Goal: Task Accomplishment & Management: Complete application form

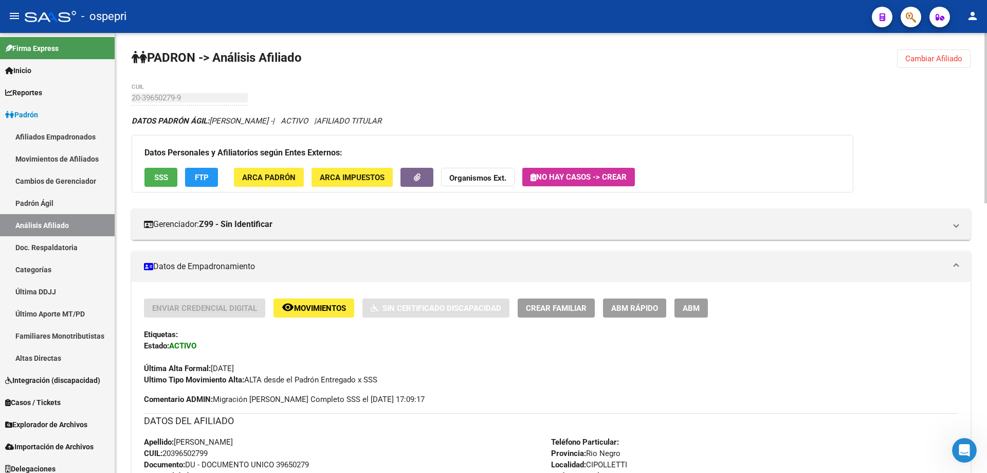
click at [942, 60] on span "Cambiar Afiliado" at bounding box center [934, 58] width 57 height 9
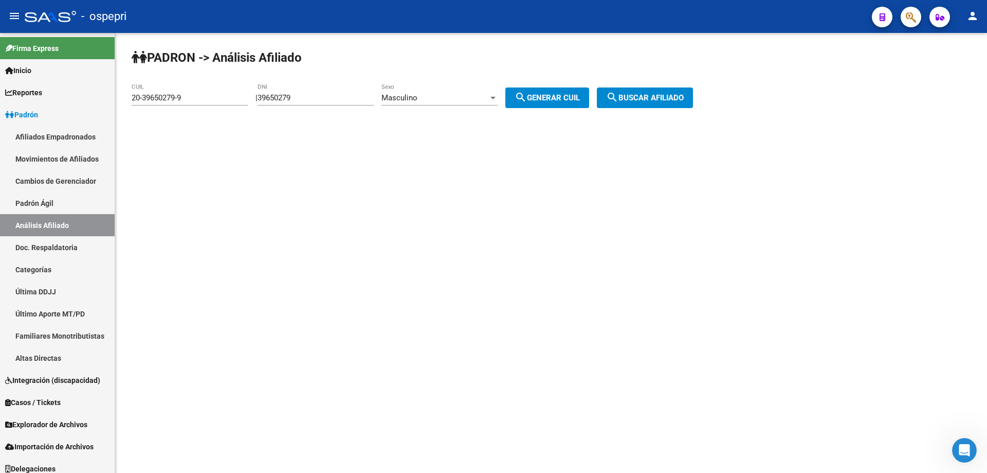
click at [288, 96] on input "39650279" at bounding box center [316, 97] width 116 height 9
paste input "52066660"
type input "52066660"
click at [563, 100] on span "search Generar CUIL" at bounding box center [547, 97] width 65 height 9
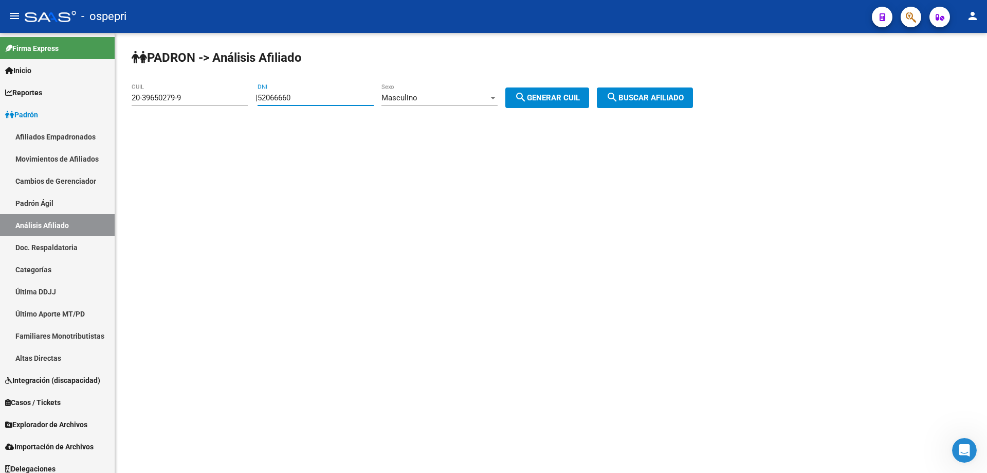
type input "20-52066660-6"
click at [634, 98] on span "search Buscar afiliado" at bounding box center [645, 97] width 78 height 9
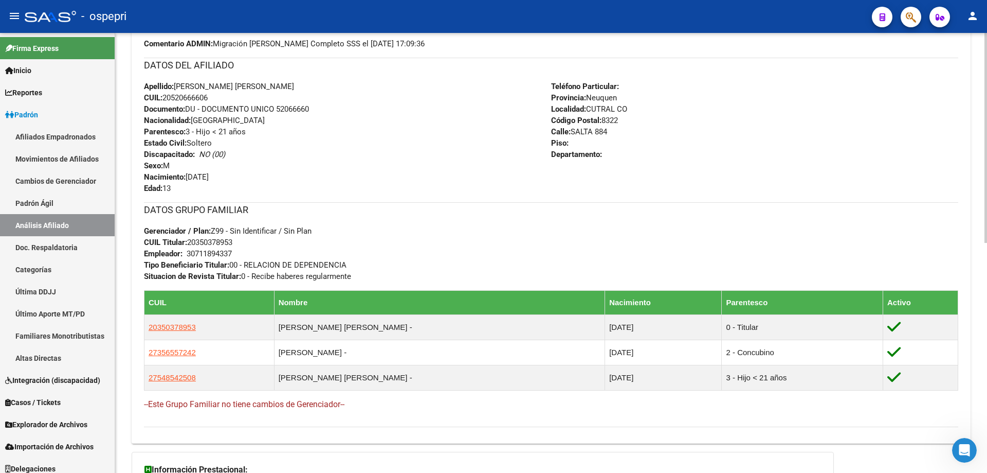
scroll to position [207, 0]
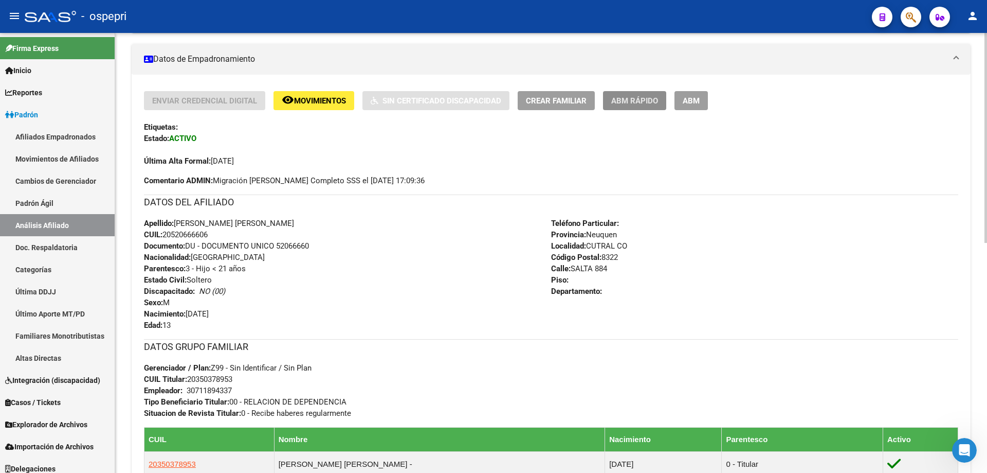
click at [655, 96] on span "ABM Rápido" at bounding box center [634, 100] width 47 height 9
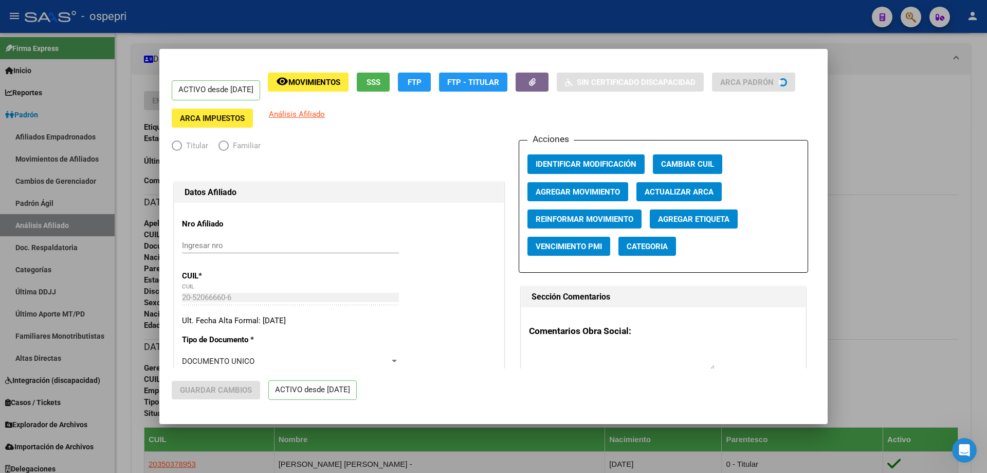
radio input "true"
type input "30-71189433-7"
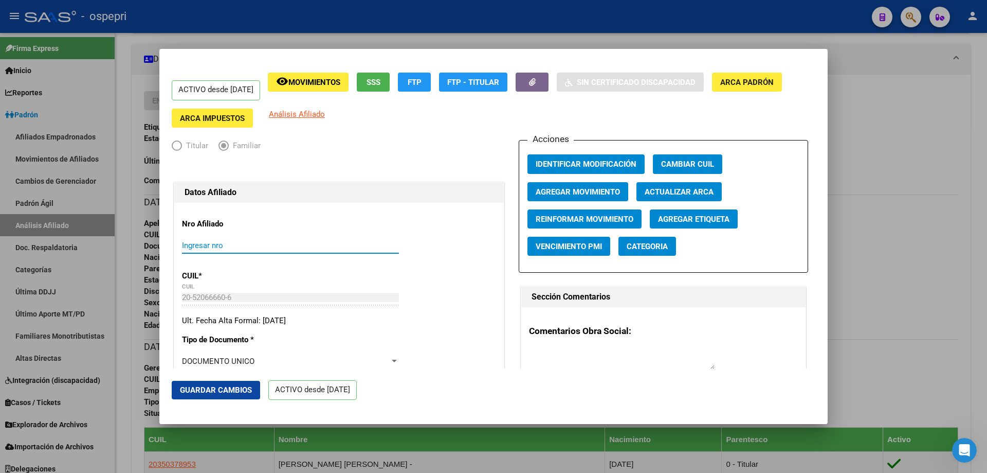
paste input "52066660"
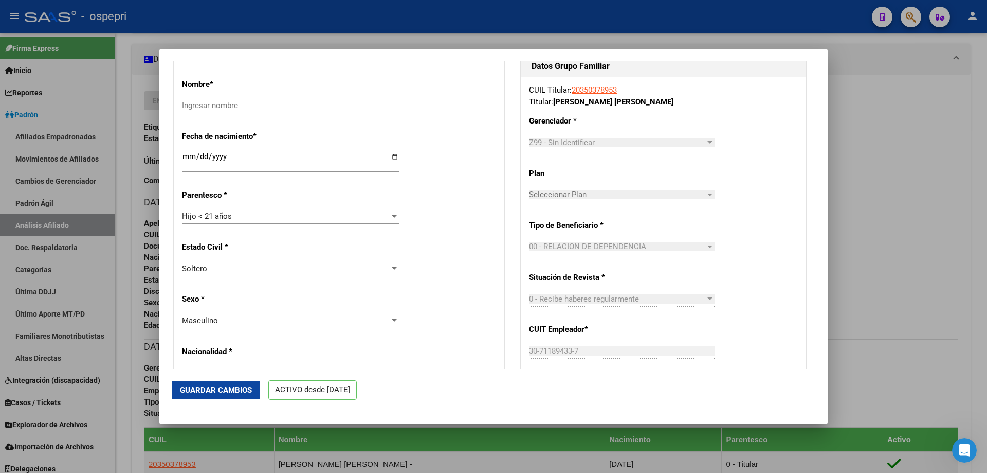
scroll to position [549, 0]
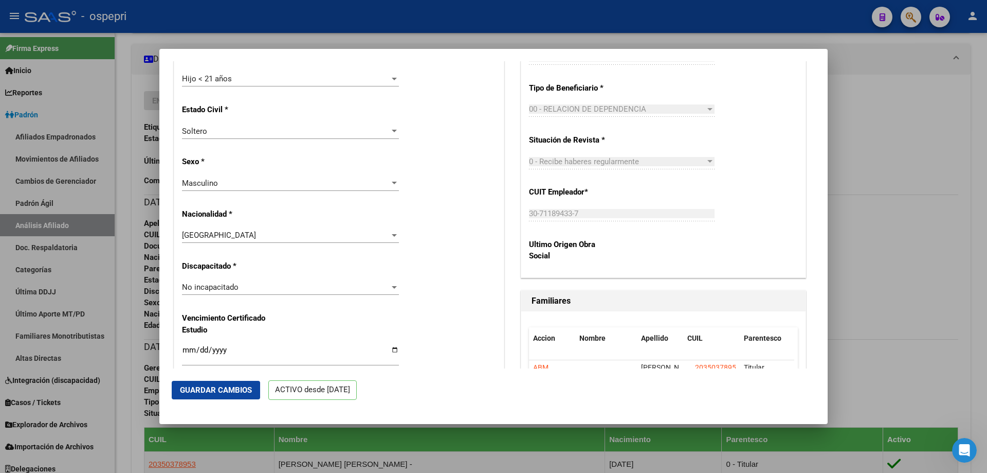
type input "52066660"
click at [232, 290] on span "No incapacitado" at bounding box center [210, 286] width 57 height 9
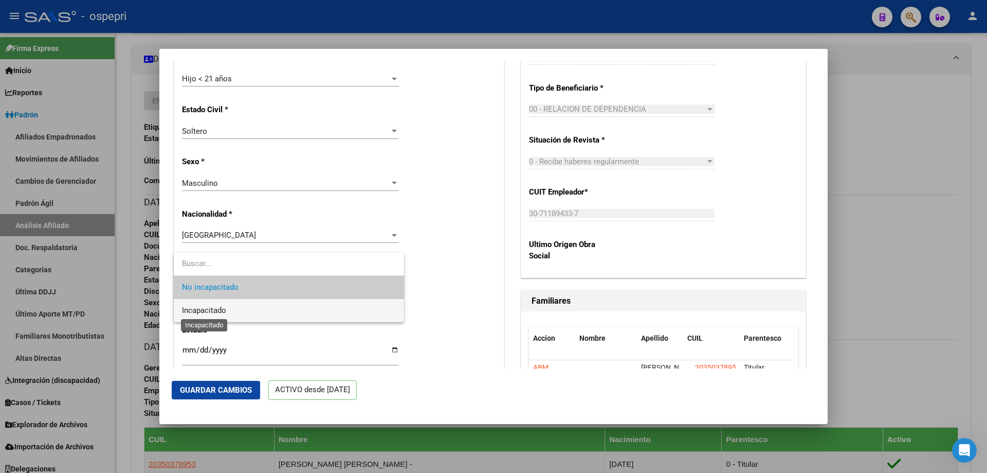
click at [214, 312] on span "Incapacitado" at bounding box center [204, 309] width 44 height 9
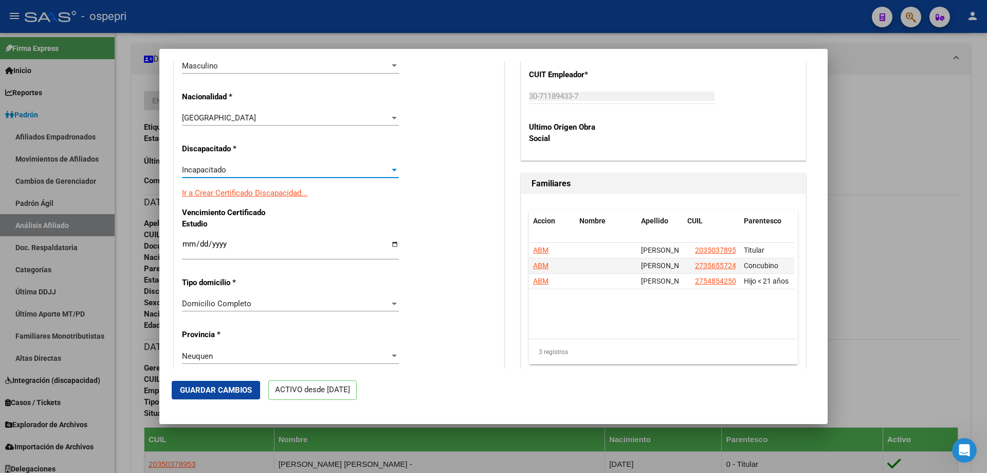
scroll to position [686, 0]
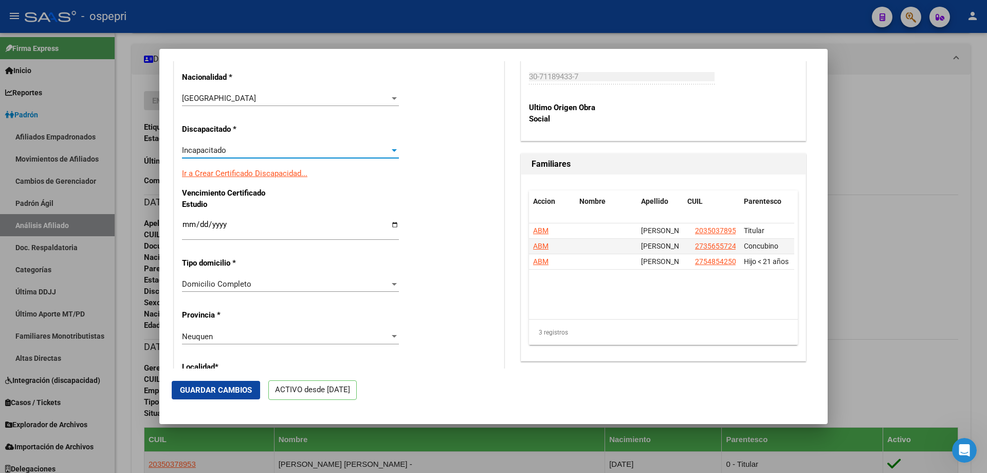
click at [187, 227] on input "Ingresar fecha" at bounding box center [290, 228] width 217 height 16
type input "0202-01-30"
click at [201, 221] on input "0030-01-30" at bounding box center [290, 228] width 217 height 16
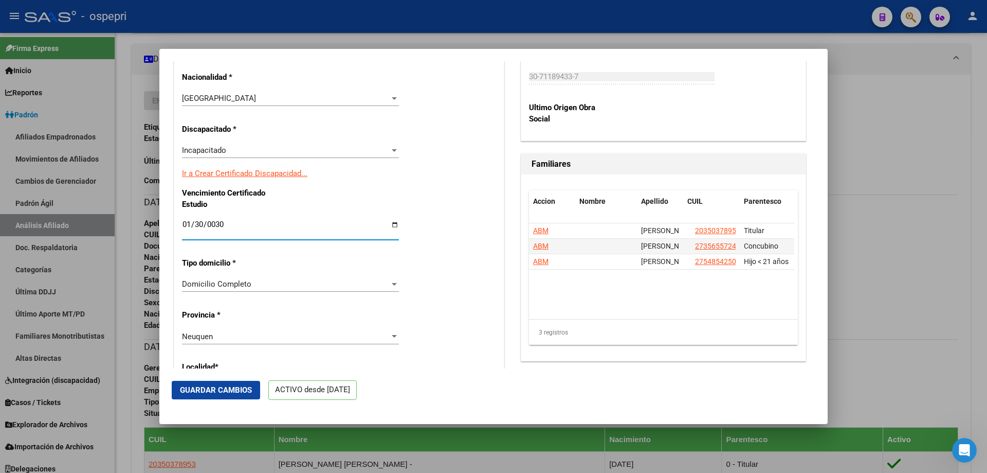
click at [221, 226] on input "0030-01-30" at bounding box center [290, 228] width 217 height 16
type input "[DATE]"
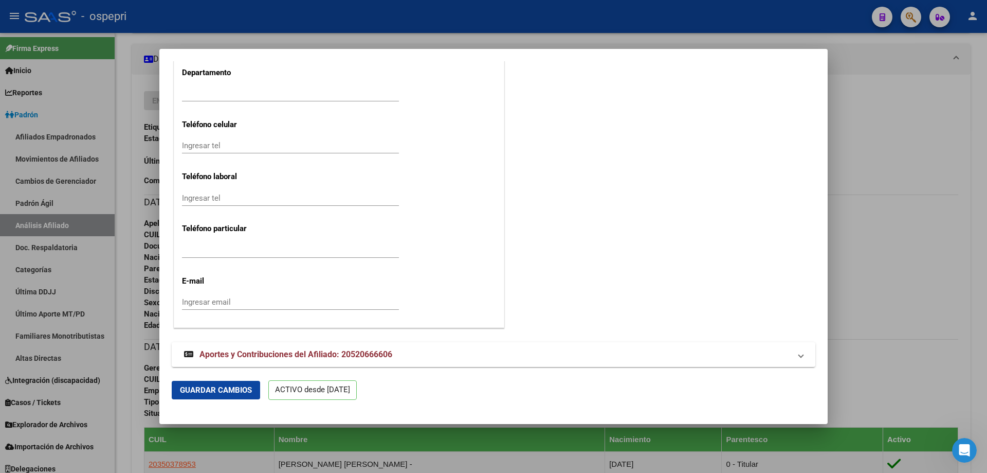
scroll to position [1251, 0]
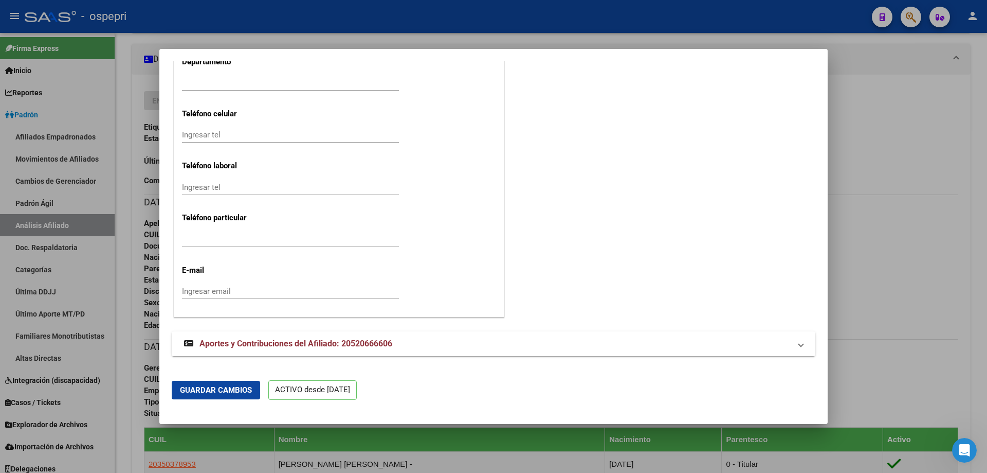
click at [200, 388] on span "Guardar Cambios" at bounding box center [216, 389] width 72 height 9
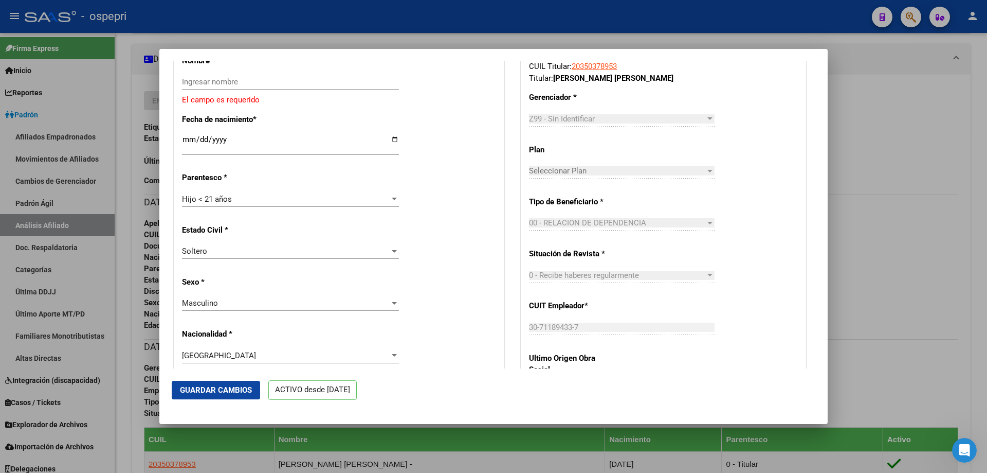
scroll to position [298, 0]
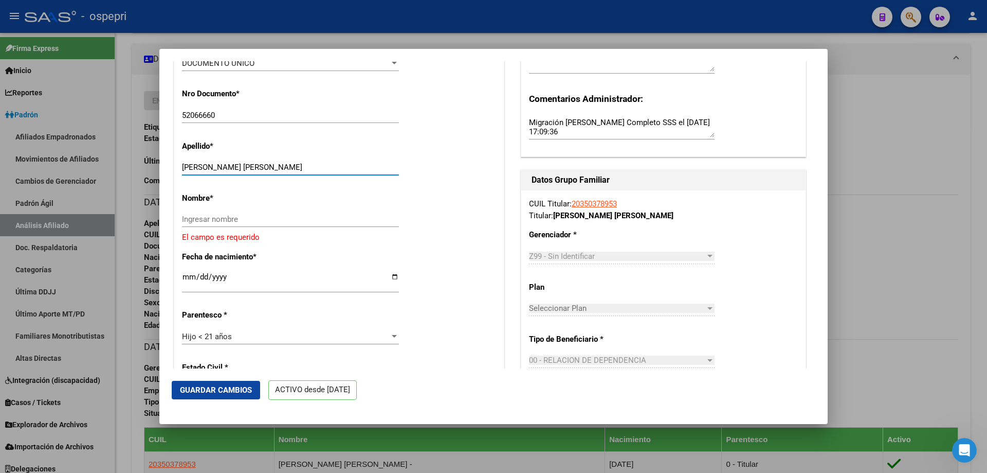
drag, startPoint x: 204, startPoint y: 167, endPoint x: 304, endPoint y: 165, distance: 99.8
click at [304, 165] on input "[PERSON_NAME] [PERSON_NAME]" at bounding box center [290, 167] width 217 height 9
type input "LABRA"
click at [230, 219] on input "Ingresar nombre" at bounding box center [290, 218] width 217 height 9
paste input ", [PERSON_NAME]"
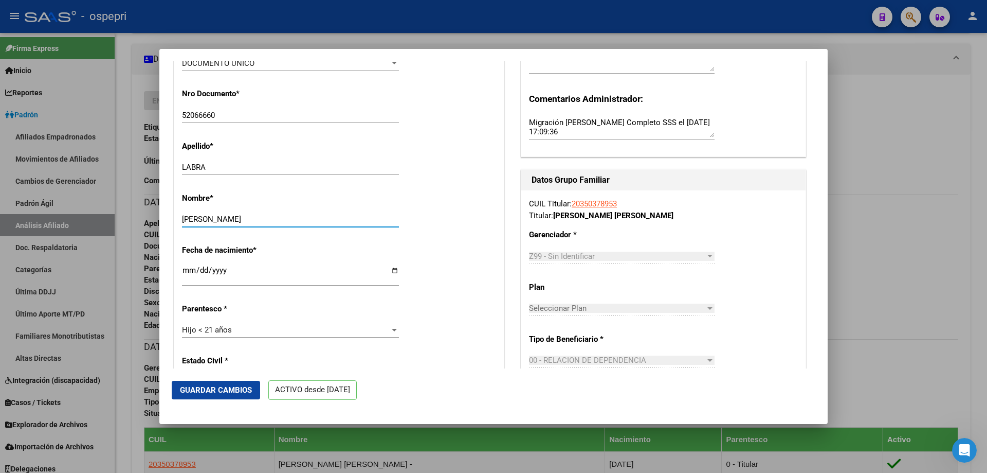
type input "[PERSON_NAME]"
click at [228, 393] on span "Guardar Cambios" at bounding box center [216, 389] width 72 height 9
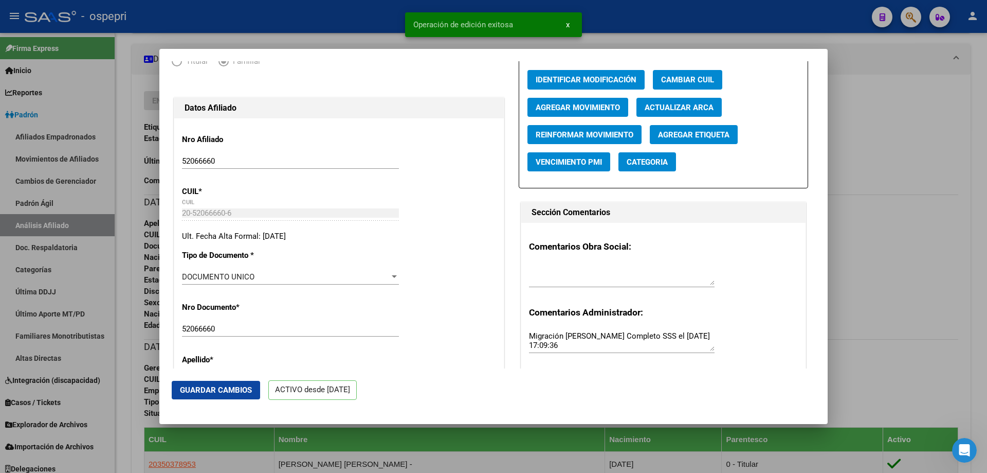
scroll to position [0, 0]
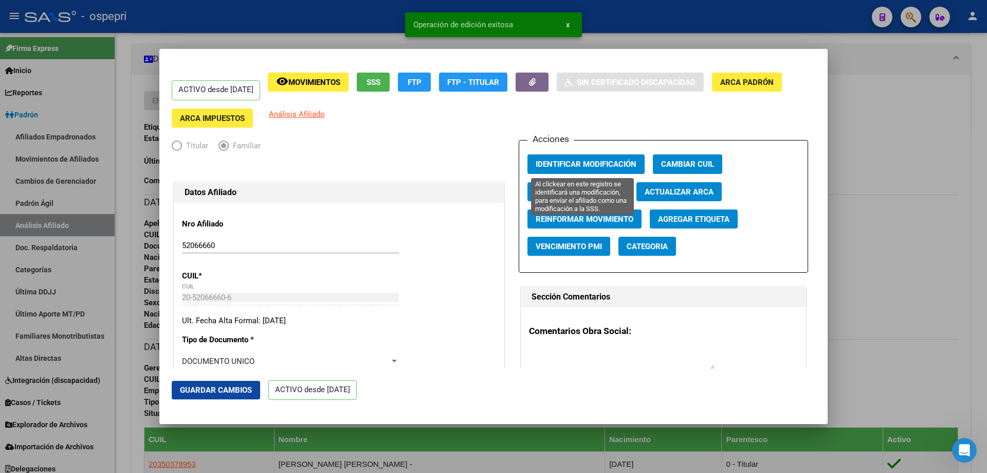
click at [609, 161] on span "Identificar Modificación" at bounding box center [586, 164] width 101 height 9
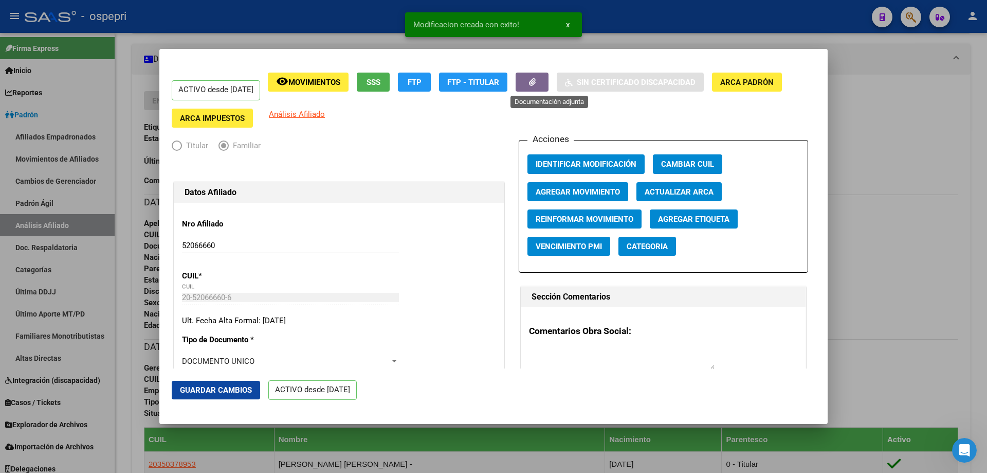
click at [536, 80] on icon "button" at bounding box center [532, 82] width 7 height 8
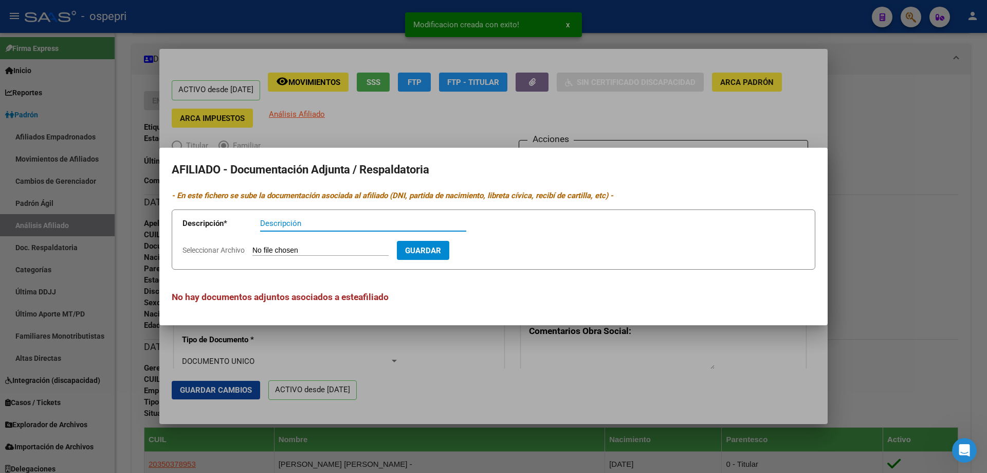
click at [319, 220] on input "Descripción" at bounding box center [363, 223] width 206 height 9
type input "CUD - vto 01-2030"
click at [325, 252] on input "Seleccionar Archivo" at bounding box center [321, 251] width 136 height 10
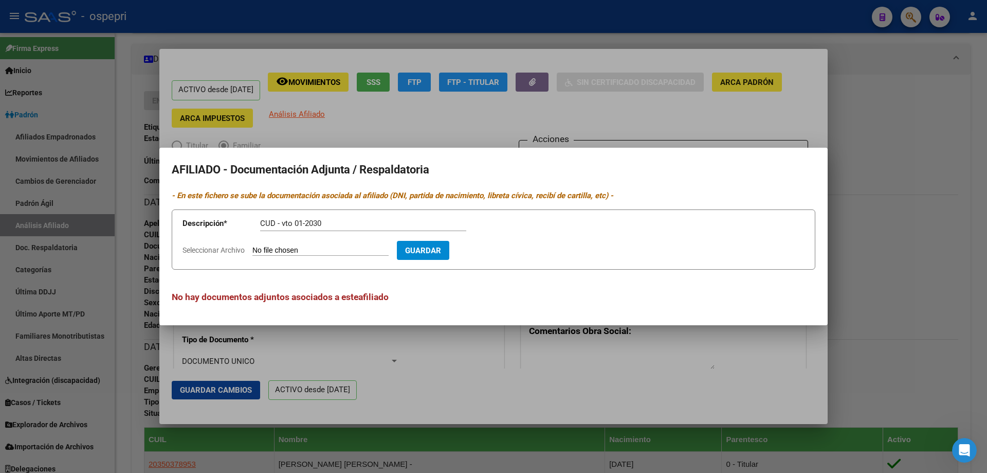
type input "C:\fakepath\f9d7cc41-efc0-4308-a522-966e7aac49a6.PDF"
click at [457, 241] on button "Guardar" at bounding box center [483, 250] width 52 height 19
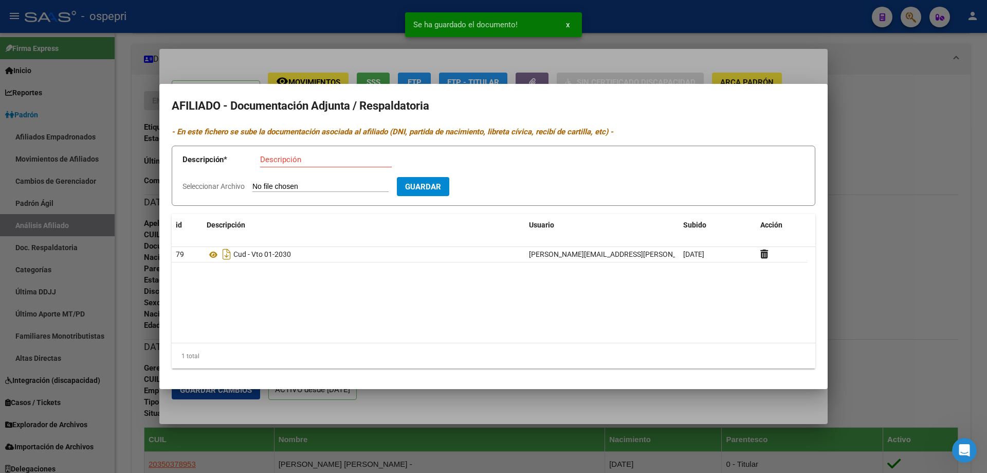
click at [883, 142] on div at bounding box center [493, 236] width 987 height 473
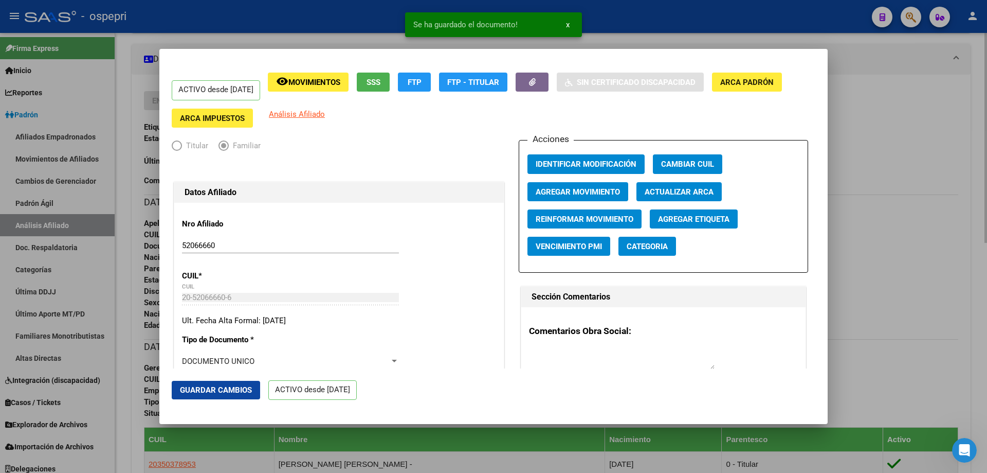
click at [884, 112] on div at bounding box center [493, 236] width 987 height 473
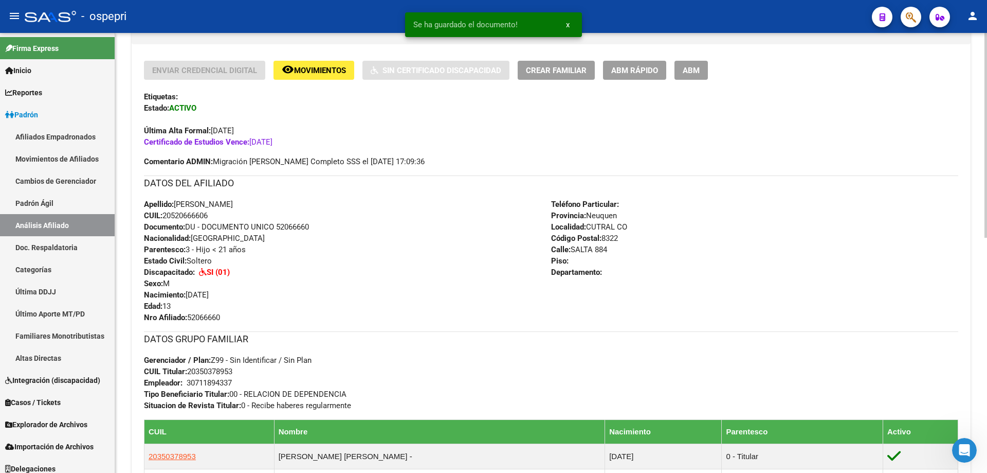
scroll to position [230, 0]
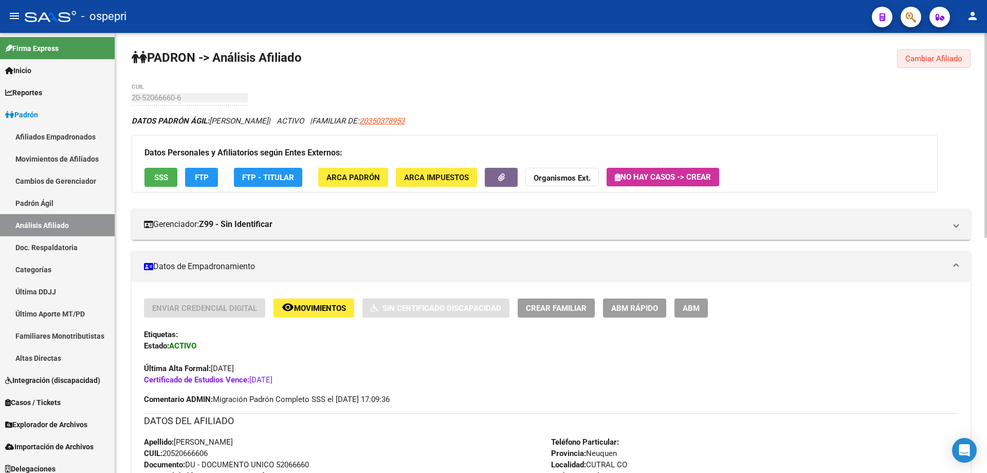
drag, startPoint x: 937, startPoint y: 58, endPoint x: 878, endPoint y: 61, distance: 58.7
click at [936, 58] on span "Cambiar Afiliado" at bounding box center [934, 58] width 57 height 9
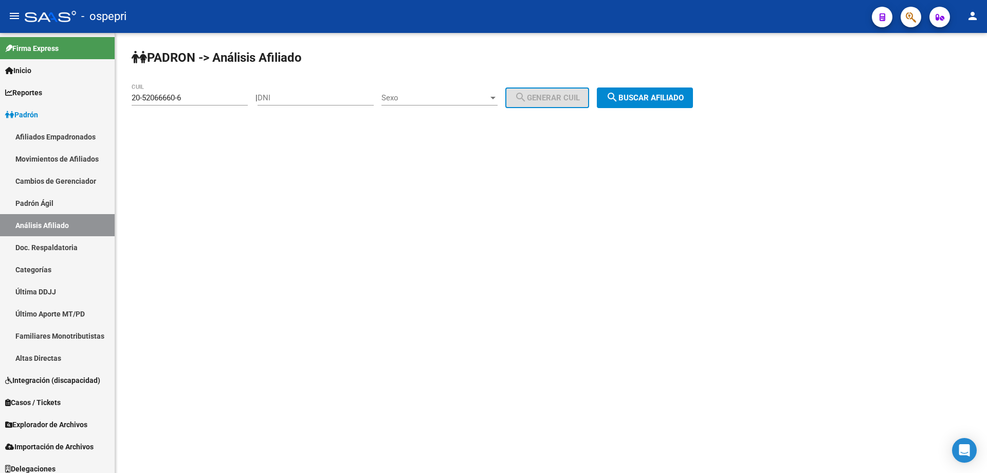
click at [311, 93] on input "DNI" at bounding box center [316, 97] width 116 height 9
paste input "46257441"
type input "46257441"
click at [440, 96] on span "Sexo" at bounding box center [435, 97] width 107 height 9
click at [439, 98] on span "Masculino" at bounding box center [451, 97] width 116 height 23
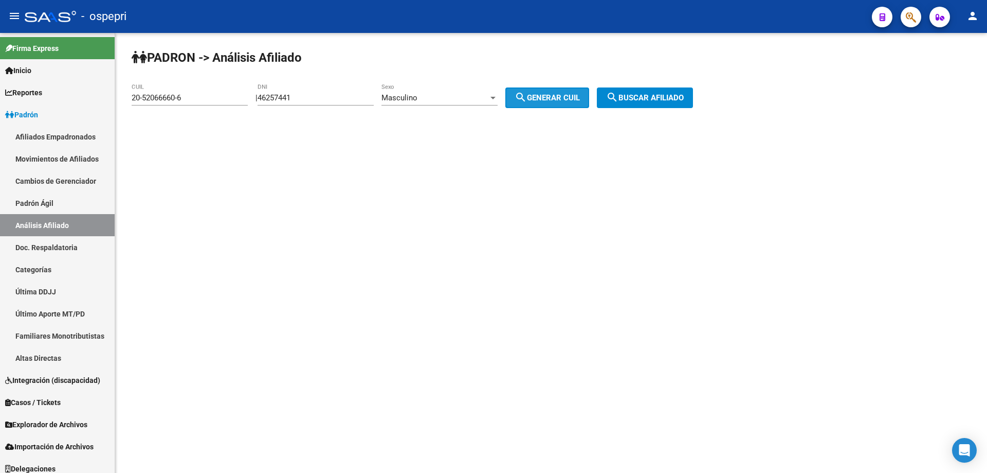
click at [554, 100] on span "search Generar CUIL" at bounding box center [547, 97] width 65 height 9
click at [661, 96] on span "search Buscar afiliado" at bounding box center [645, 97] width 78 height 9
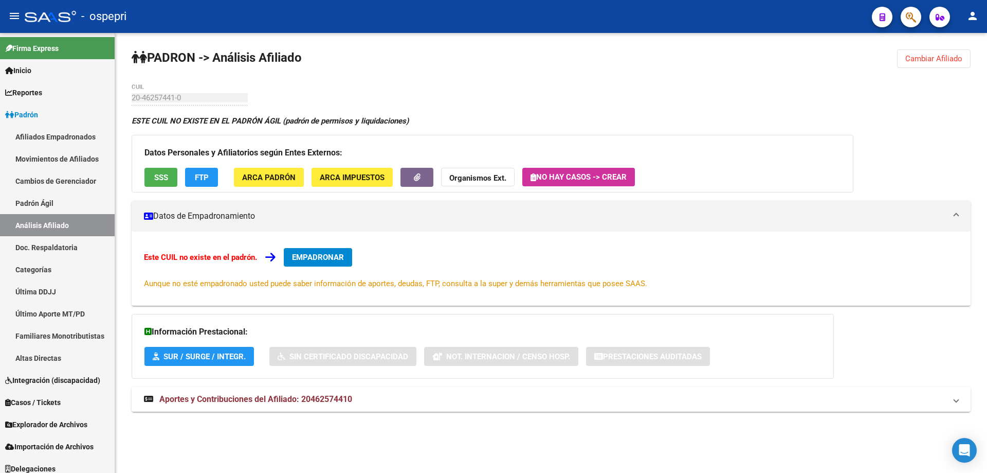
click at [307, 406] on mat-expansion-panel-header "Aportes y Contribuciones del Afiliado: 20462574410" at bounding box center [551, 399] width 839 height 25
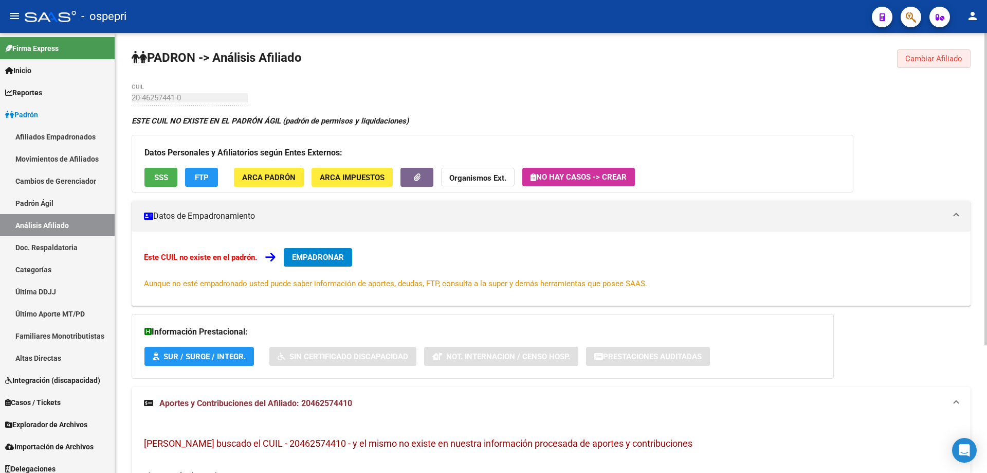
click at [936, 60] on span "Cambiar Afiliado" at bounding box center [934, 58] width 57 height 9
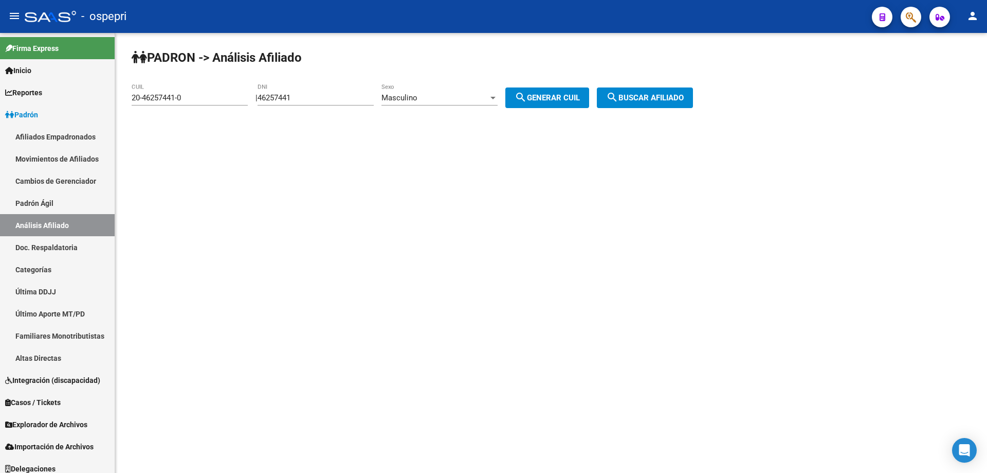
click at [418, 100] on span "Masculino" at bounding box center [400, 97] width 36 height 9
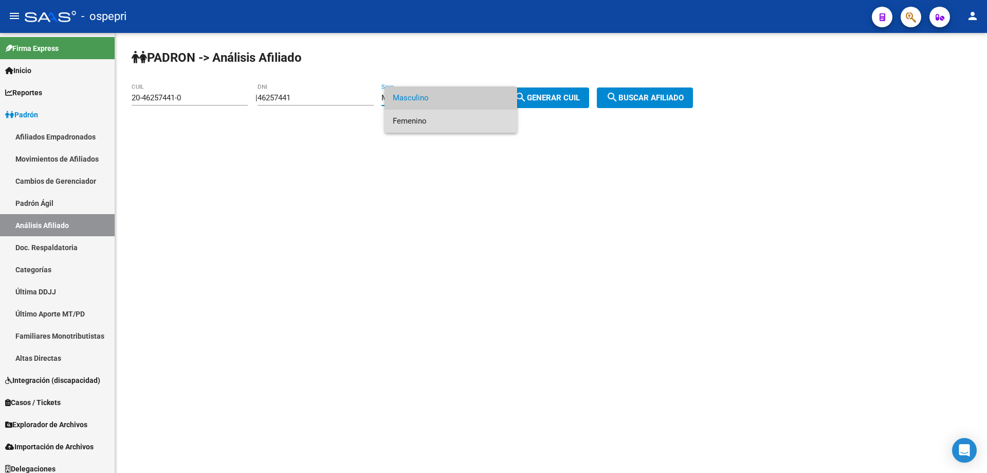
click at [413, 119] on span "Femenino" at bounding box center [451, 121] width 116 height 23
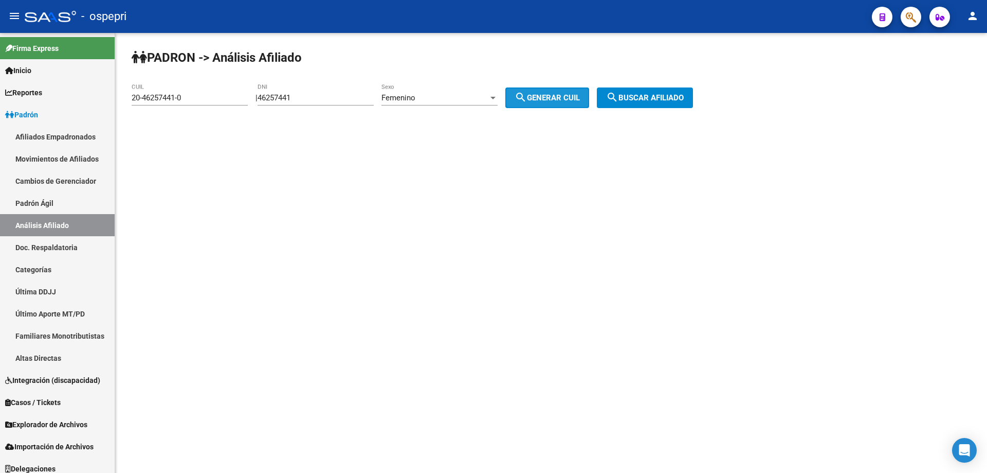
click at [527, 99] on mat-icon "search" at bounding box center [521, 97] width 12 height 12
type input "27-46257441-5"
click at [674, 90] on button "search Buscar afiliado" at bounding box center [645, 97] width 96 height 21
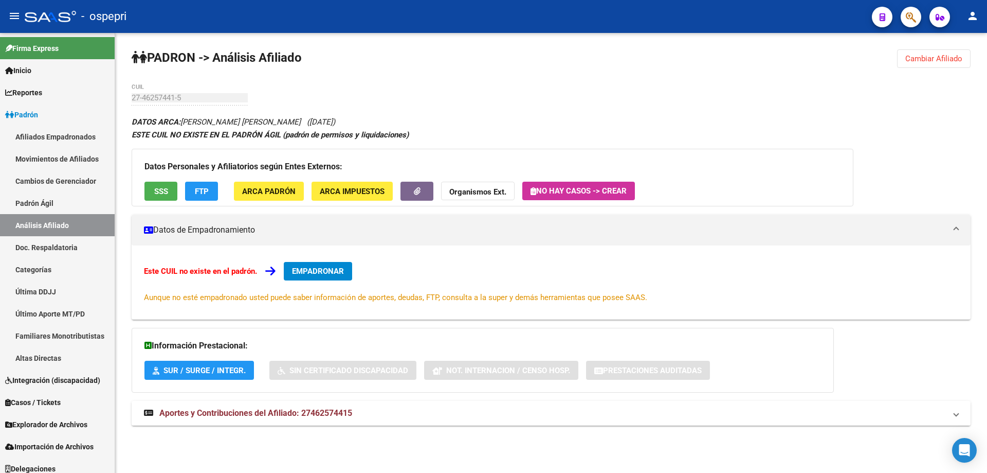
click at [339, 404] on mat-expansion-panel-header "Aportes y Contribuciones del Afiliado: 27462574415" at bounding box center [551, 413] width 839 height 25
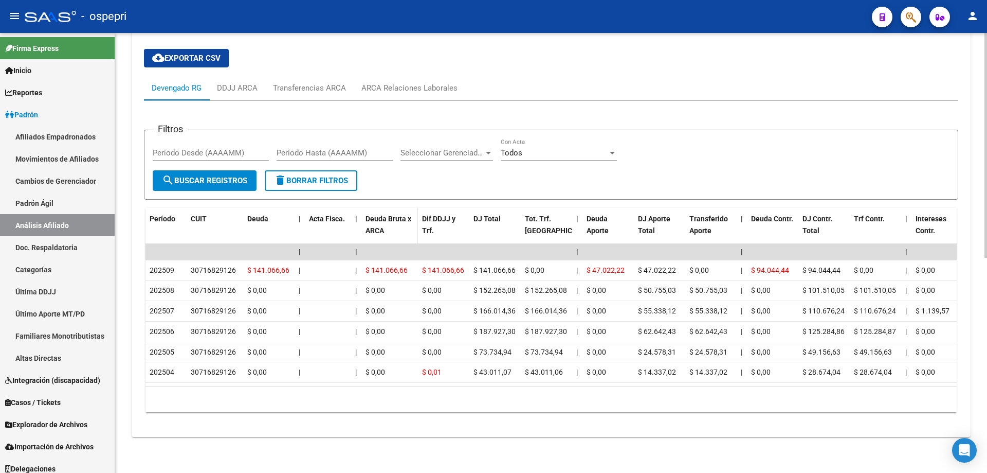
scroll to position [411, 0]
click at [425, 82] on div "ARCA Relaciones Laborales" at bounding box center [410, 87] width 96 height 11
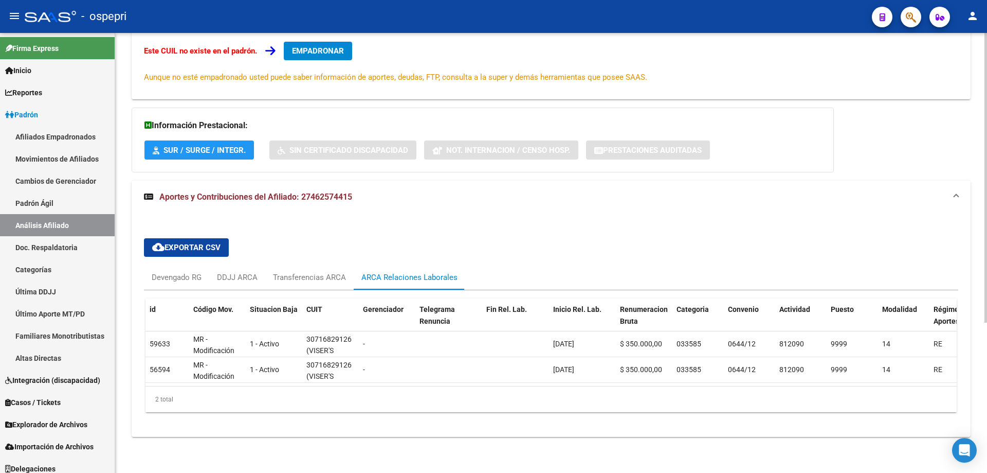
scroll to position [0, 0]
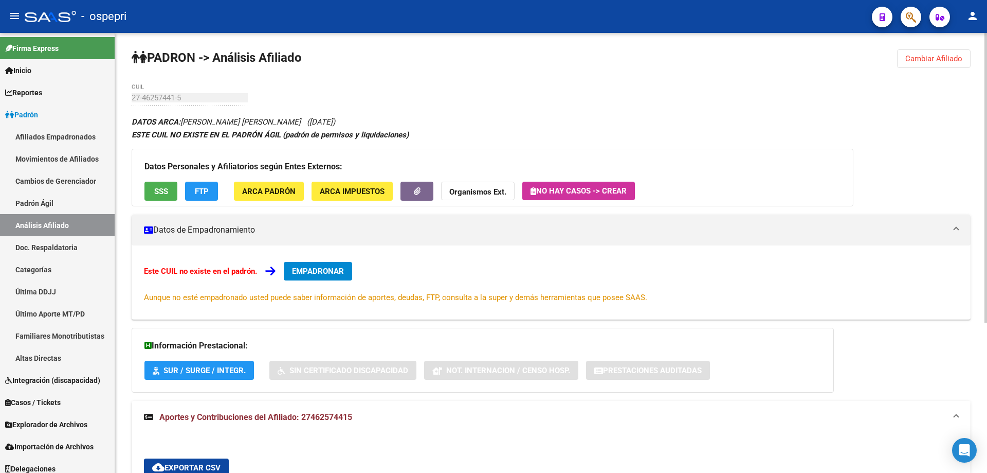
click at [333, 270] on span "EMPADRONAR" at bounding box center [318, 270] width 52 height 9
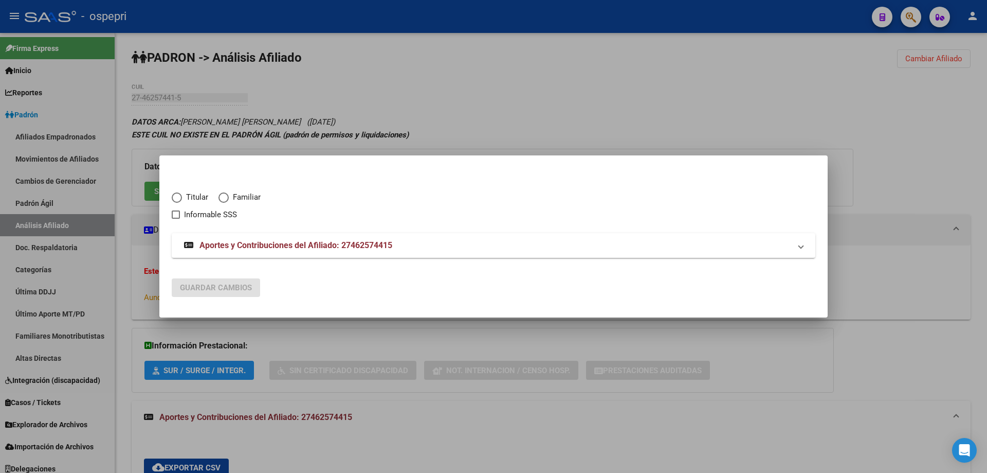
click at [176, 199] on span "Elija una opción" at bounding box center [177, 197] width 10 height 10
click at [176, 199] on input "Titular" at bounding box center [177, 197] width 10 height 10
radio input "true"
checkbox input "true"
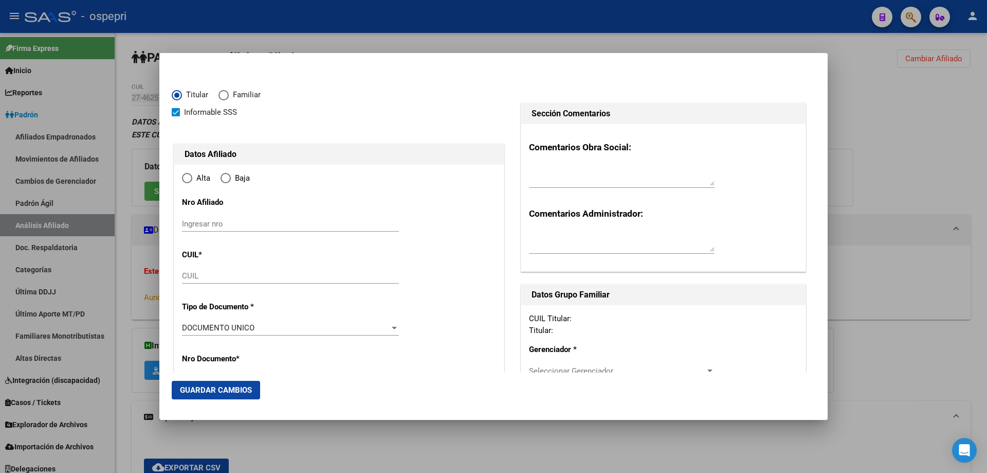
type input "27-46257441-5"
radio input "true"
type input "46257441"
type input "MORENO"
type input "ZAHIRA YAMILA"
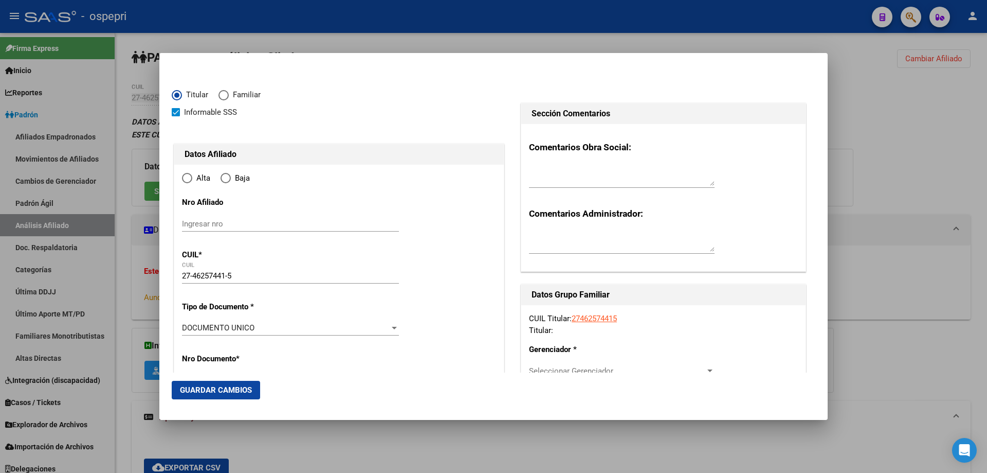
type input "2005-03-11"
type input "CENTENARIO"
type input "8309"
type input "JOSE MARTI MZA 465 L"
type input "CENTENARIO"
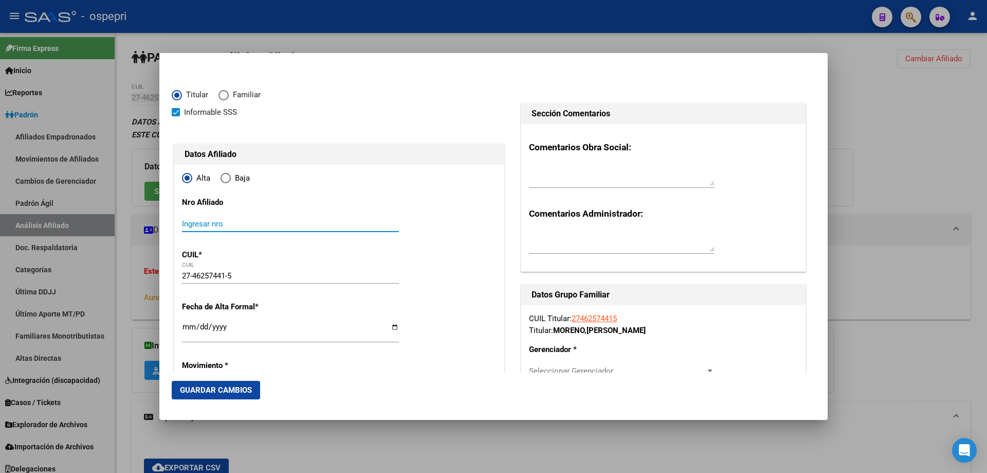
click at [232, 224] on input "Ingresar nro" at bounding box center [290, 223] width 217 height 9
paste input "27-46257441-5"
drag, startPoint x: 194, startPoint y: 223, endPoint x: 220, endPoint y: 223, distance: 25.2
click at [196, 223] on input "27-46257441" at bounding box center [290, 223] width 217 height 9
type input "46257441"
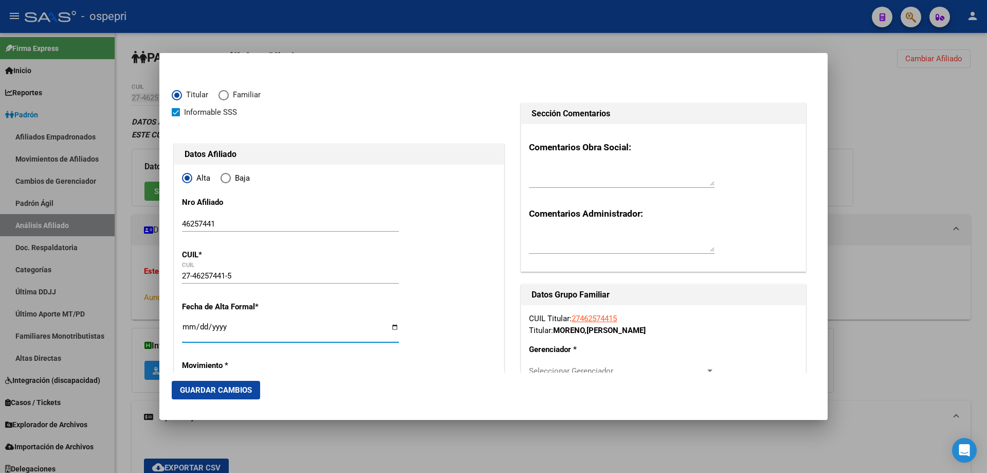
click at [186, 328] on input "Ingresar fecha" at bounding box center [290, 330] width 217 height 16
type input "2025-10-15"
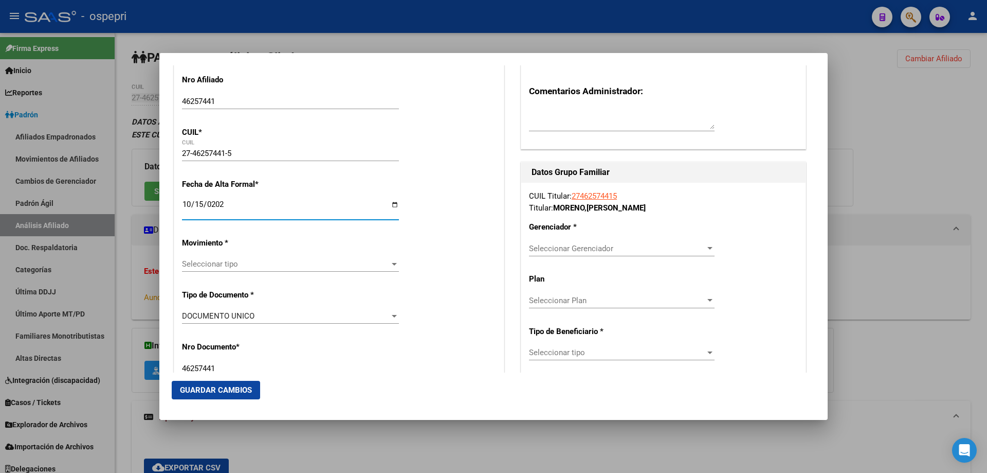
scroll to position [137, 0]
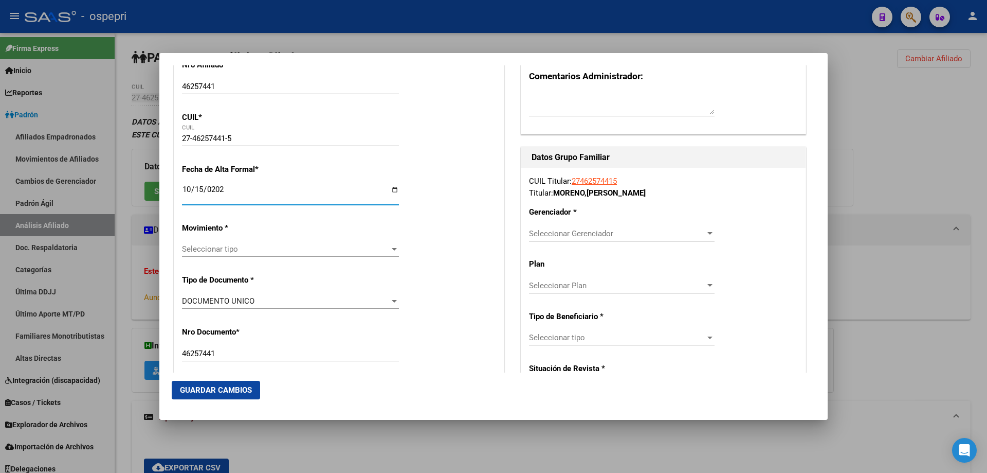
click at [200, 253] on span "Seleccionar tipo" at bounding box center [286, 248] width 208 height 9
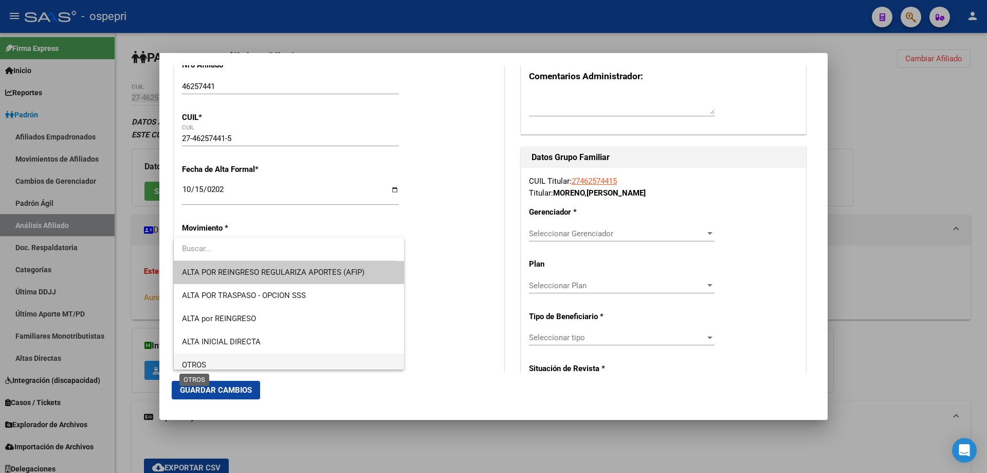
click at [206, 360] on span "OTROS" at bounding box center [194, 364] width 24 height 9
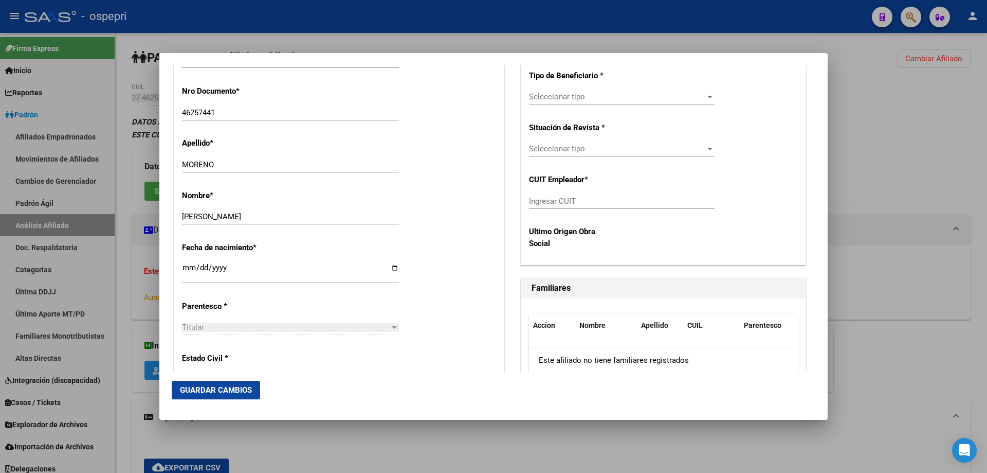
scroll to position [411, 0]
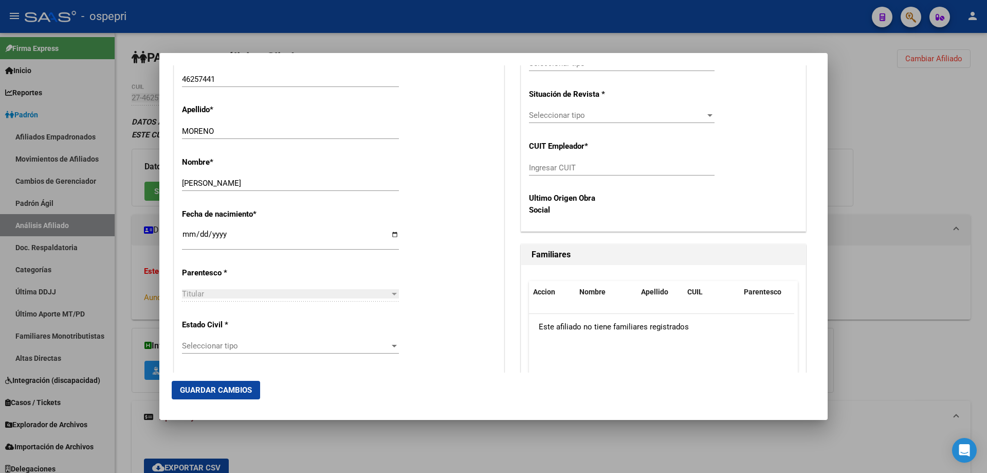
click at [228, 346] on span "Seleccionar tipo" at bounding box center [286, 345] width 208 height 9
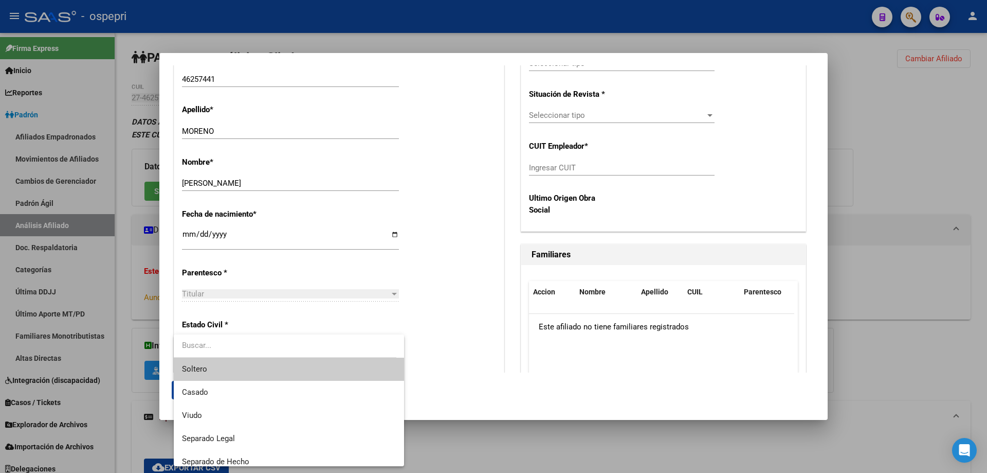
click at [240, 372] on span "Soltero" at bounding box center [289, 368] width 214 height 23
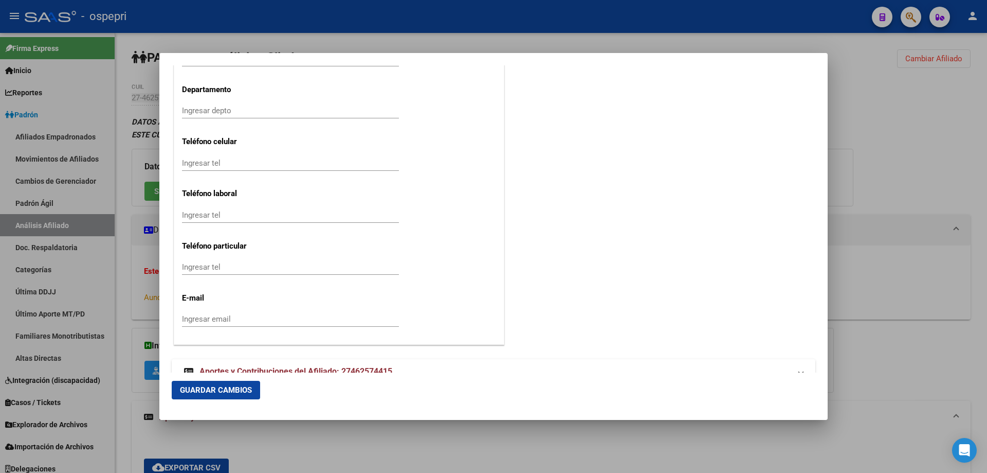
scroll to position [1313, 0]
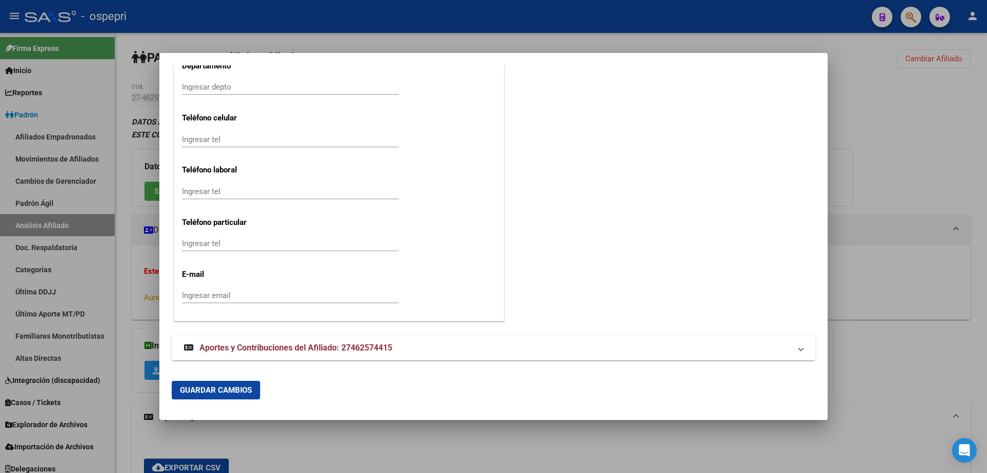
click at [206, 294] on input "Ingresar email" at bounding box center [290, 295] width 217 height 9
paste input "zahirayamilamoreno@gmail.com"
type input "zahirayamilamoreno@gmail.com"
click at [248, 133] on div "Ingresar tel" at bounding box center [290, 139] width 217 height 15
paste input "2995345230"
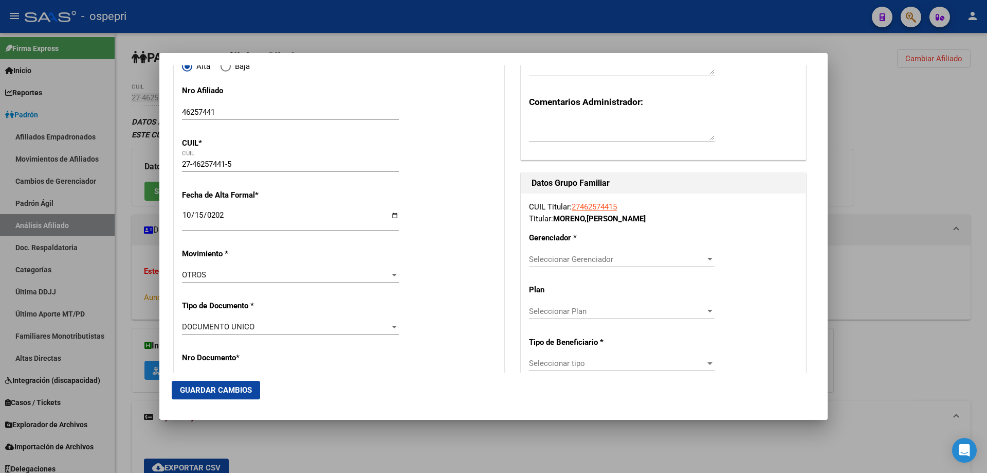
scroll to position [79, 0]
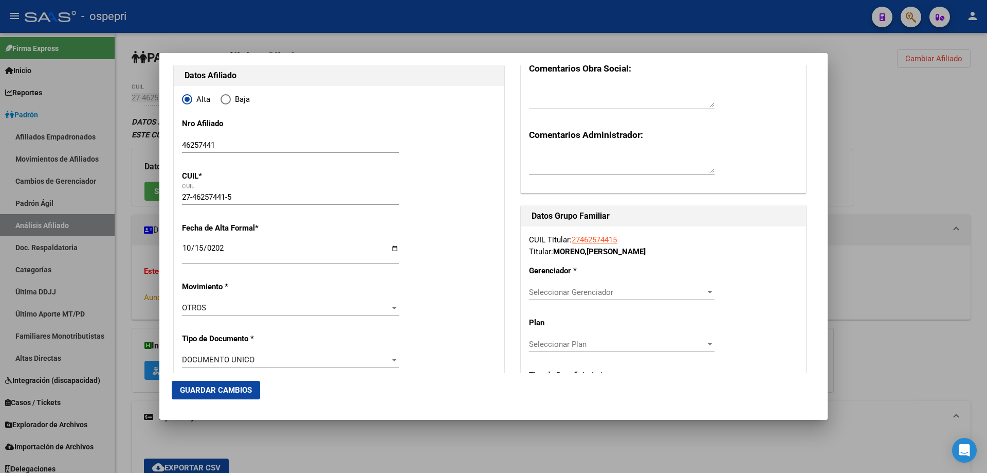
type input "2995345230"
click at [646, 293] on span "Seleccionar Gerenciador" at bounding box center [617, 291] width 176 height 9
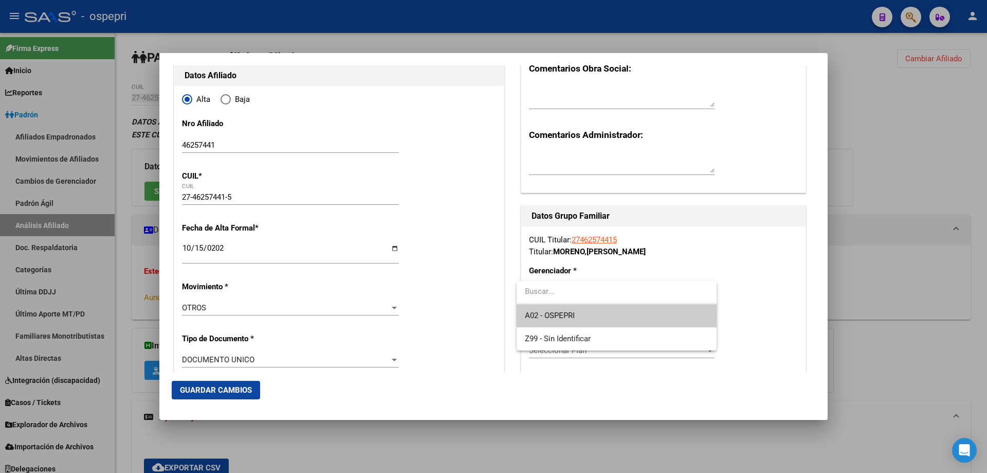
click at [616, 320] on span "A02 - OSPEPRI" at bounding box center [616, 315] width 183 height 23
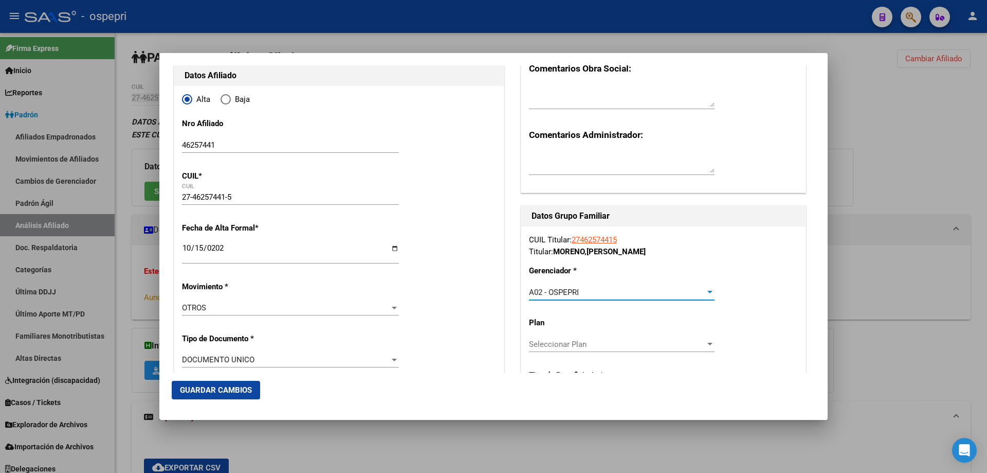
scroll to position [216, 0]
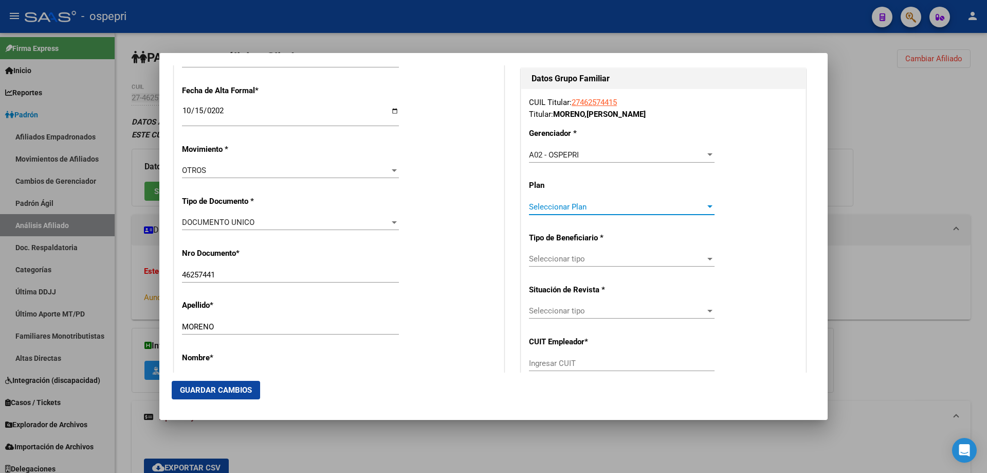
click at [604, 209] on span "Seleccionar Plan" at bounding box center [617, 206] width 176 height 9
click at [625, 265] on div at bounding box center [493, 236] width 987 height 473
click at [633, 262] on span "Seleccionar tipo" at bounding box center [617, 258] width 176 height 9
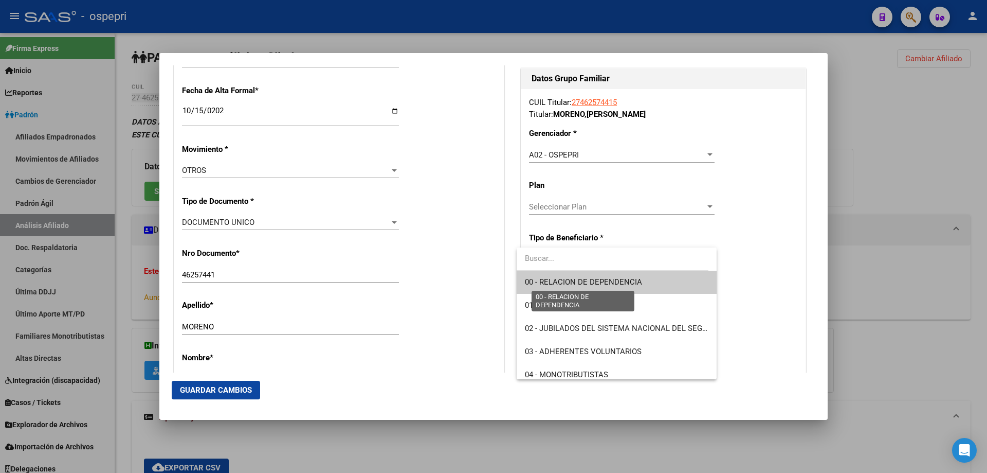
click at [613, 286] on span "00 - RELACION DE DEPENDENCIA" at bounding box center [583, 281] width 117 height 9
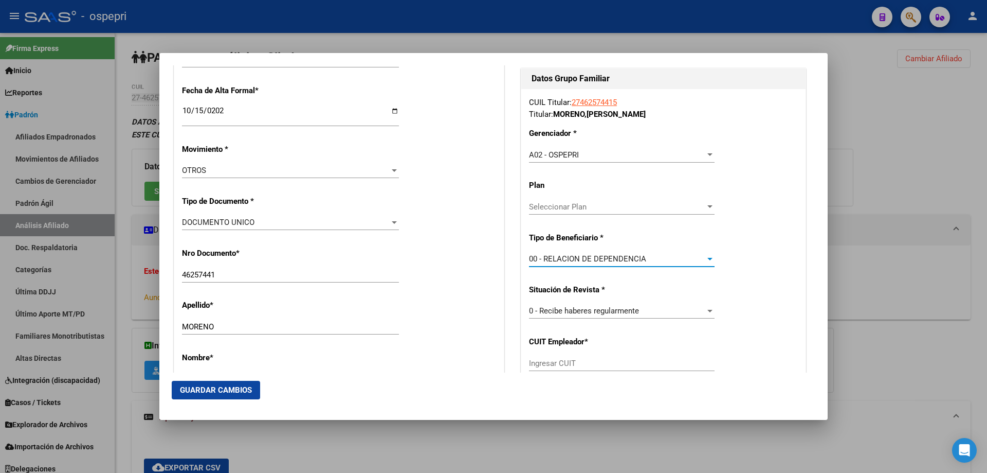
type input "30-71682912-6"
click at [228, 393] on span "Guardar Cambios" at bounding box center [216, 389] width 72 height 9
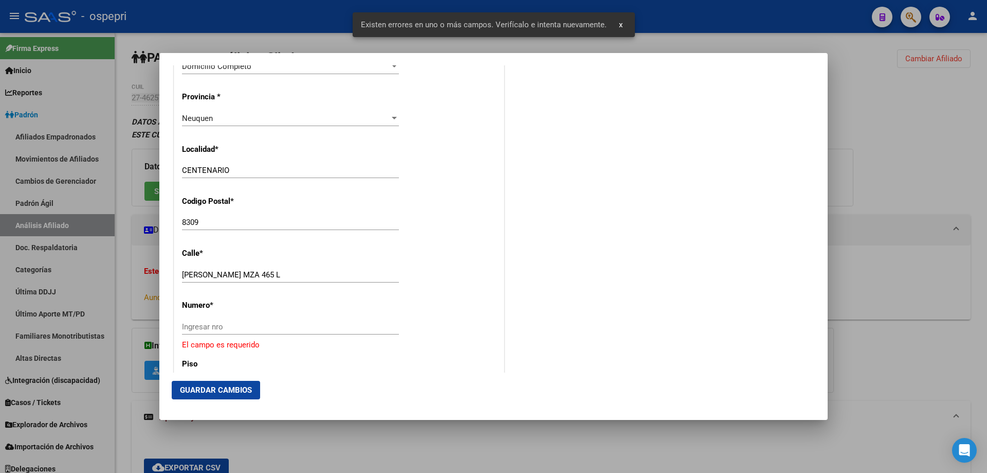
scroll to position [1097, 0]
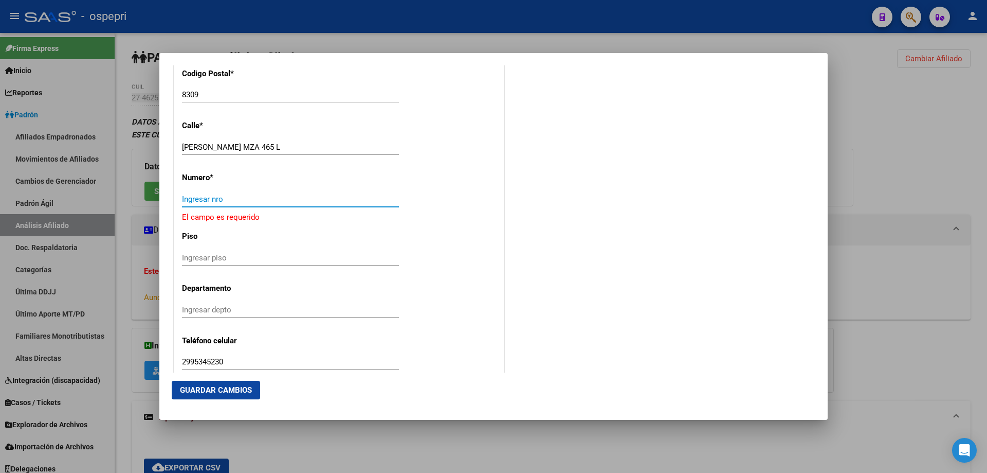
click at [207, 201] on input "Ingresar nro" at bounding box center [290, 198] width 217 height 9
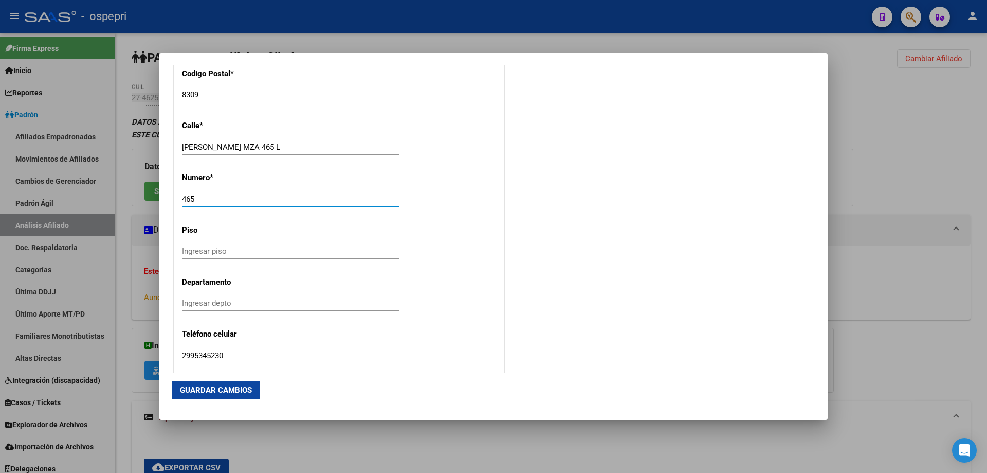
type input "465"
click at [209, 375] on mat-dialog-actions "Guardar Cambios" at bounding box center [494, 389] width 644 height 35
click at [208, 384] on button "Guardar Cambios" at bounding box center [216, 390] width 88 height 19
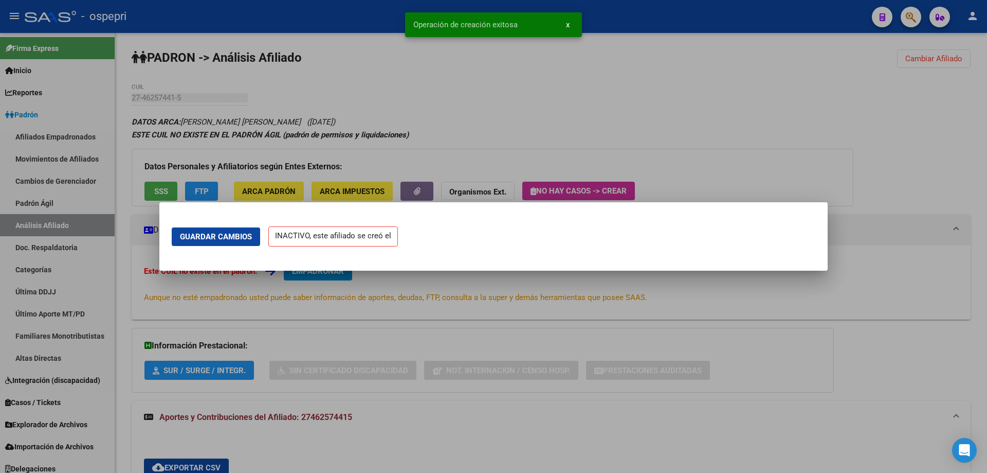
scroll to position [0, 0]
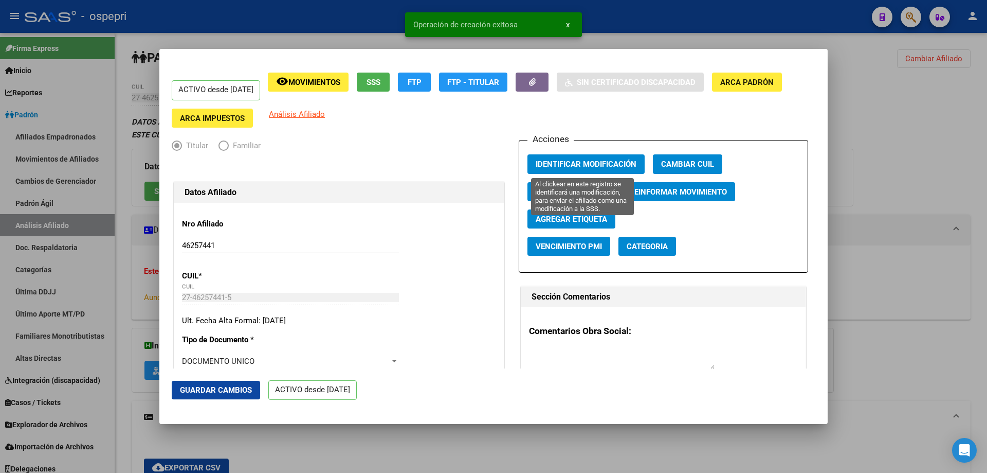
click at [564, 165] on span "Identificar Modificación" at bounding box center [586, 164] width 101 height 9
click at [900, 182] on div at bounding box center [493, 236] width 987 height 473
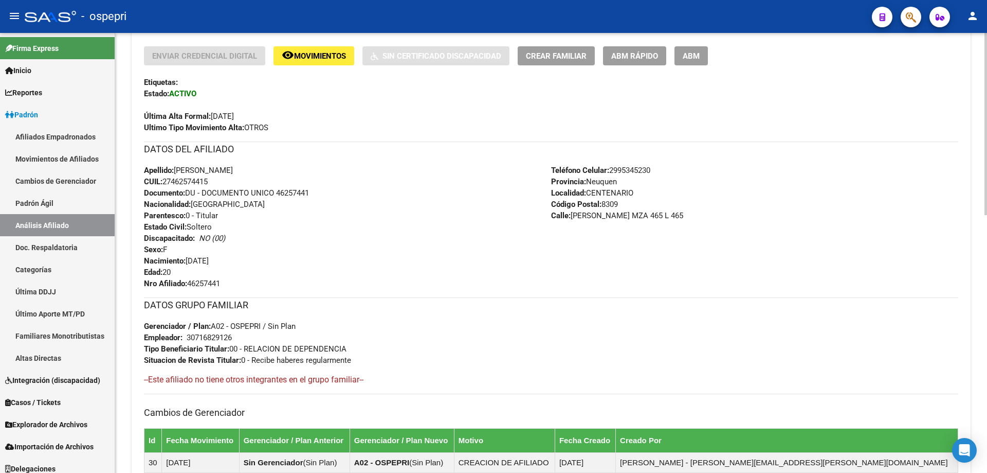
scroll to position [274, 0]
